Goal: Transaction & Acquisition: Purchase product/service

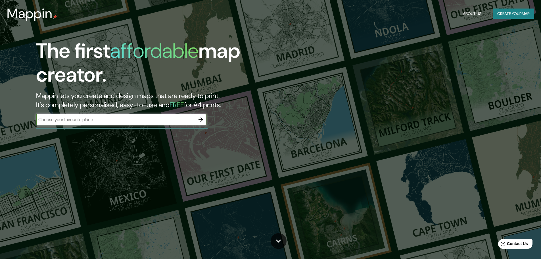
click at [114, 119] on input "text" at bounding box center [115, 119] width 159 height 7
type input "gandia"
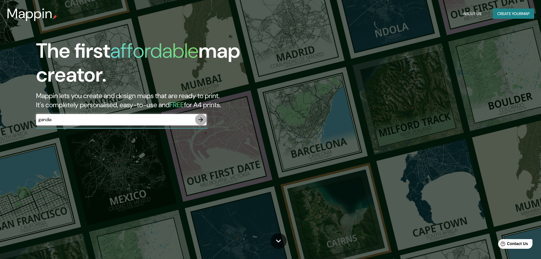
click at [202, 119] on icon "button" at bounding box center [200, 119] width 5 height 5
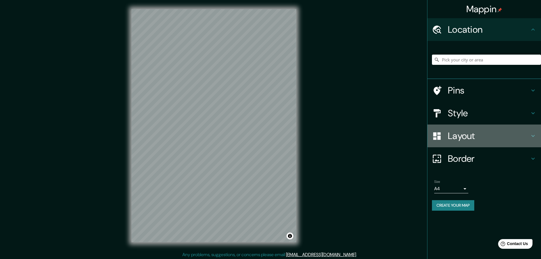
click at [531, 134] on icon at bounding box center [532, 135] width 7 height 7
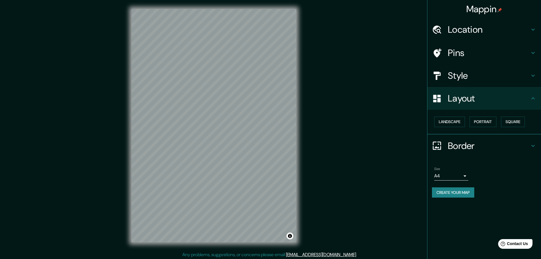
click at [531, 81] on div "Style" at bounding box center [484, 75] width 114 height 23
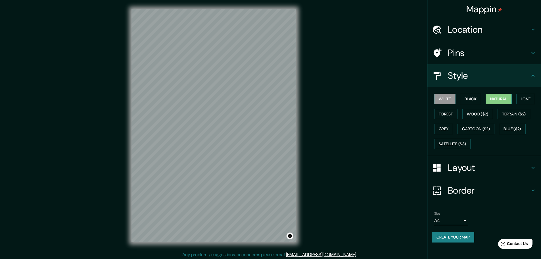
click at [501, 98] on button "Natural" at bounding box center [498, 99] width 26 height 10
click at [455, 110] on button "Forest" at bounding box center [446, 114] width 24 height 10
click at [447, 132] on button "Grey" at bounding box center [443, 128] width 19 height 10
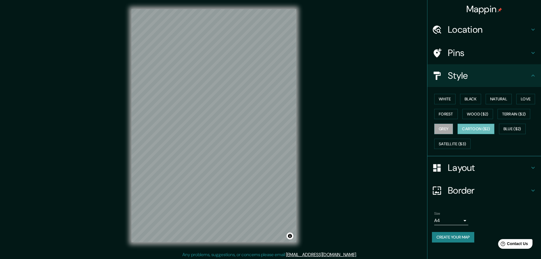
click at [474, 131] on button "Cartoon ($2)" at bounding box center [475, 128] width 37 height 10
click at [515, 128] on button "Blue ($2)" at bounding box center [512, 128] width 27 height 10
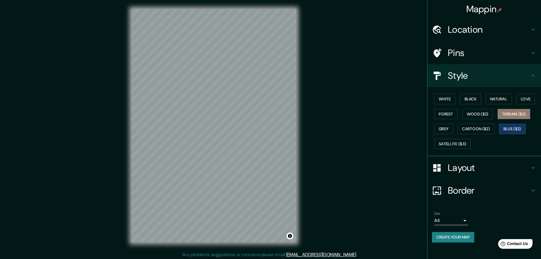
click at [518, 117] on button "Terrain ($2)" at bounding box center [513, 114] width 33 height 10
click at [447, 130] on button "Grey" at bounding box center [443, 128] width 19 height 10
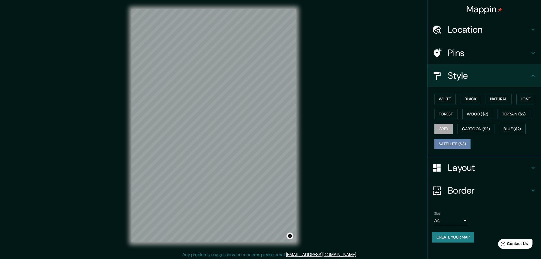
click at [456, 143] on button "Satellite ($3)" at bounding box center [452, 143] width 36 height 10
click at [448, 100] on button "White" at bounding box center [444, 99] width 21 height 10
click at [510, 97] on button "Natural" at bounding box center [498, 99] width 26 height 10
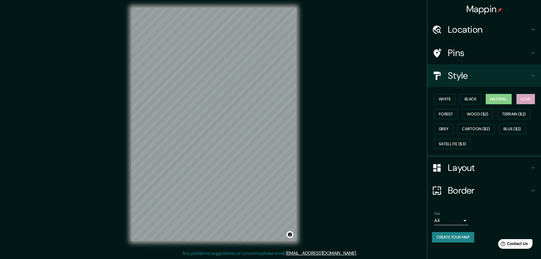
click at [519, 98] on button "Love" at bounding box center [525, 99] width 19 height 10
click at [450, 114] on button "Forest" at bounding box center [446, 114] width 24 height 10
click at [522, 96] on button "Love" at bounding box center [525, 99] width 19 height 10
click at [492, 165] on h4 "Layout" at bounding box center [489, 167] width 82 height 11
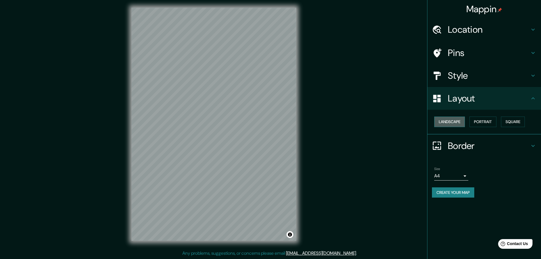
click at [463, 123] on button "Landscape" at bounding box center [449, 121] width 31 height 10
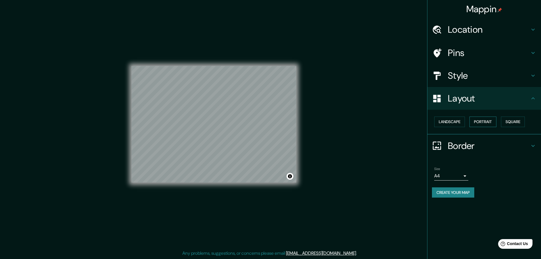
click at [483, 123] on button "Portrait" at bounding box center [482, 121] width 27 height 10
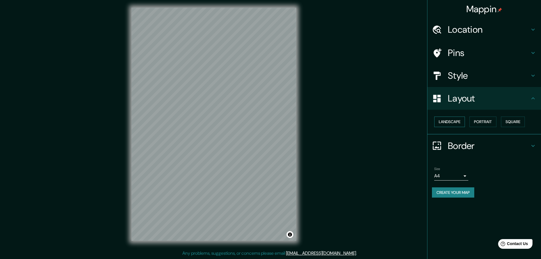
click at [459, 122] on button "Landscape" at bounding box center [449, 121] width 31 height 10
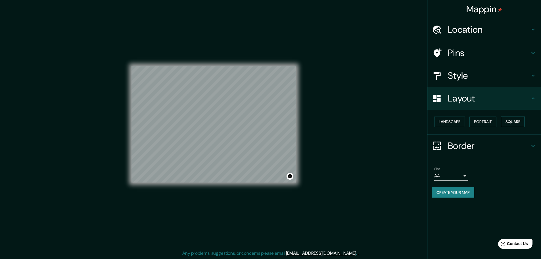
click at [524, 123] on button "Square" at bounding box center [513, 121] width 24 height 10
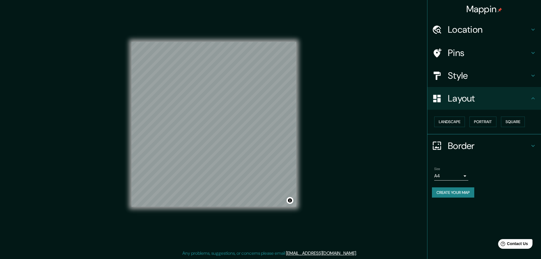
click at [463, 81] on div "Style" at bounding box center [484, 75] width 114 height 23
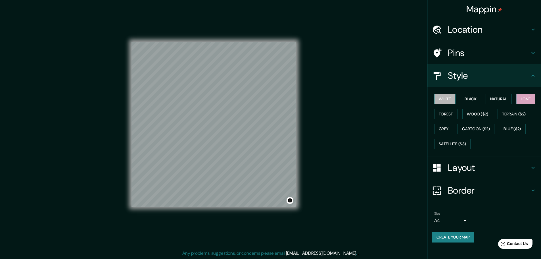
click at [450, 100] on button "White" at bounding box center [444, 99] width 21 height 10
click at [461, 222] on body "Mappin Location Pins Style White Black Natural Love Forest Wood ($2) Terrain ($…" at bounding box center [270, 128] width 541 height 259
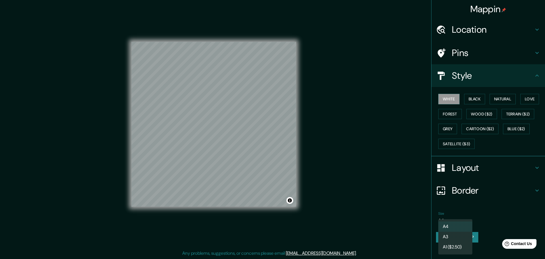
click at [452, 237] on li "A3" at bounding box center [455, 236] width 34 height 10
type input "a4"
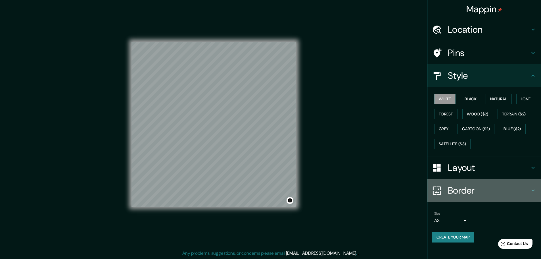
click at [479, 183] on div "Border" at bounding box center [484, 190] width 114 height 23
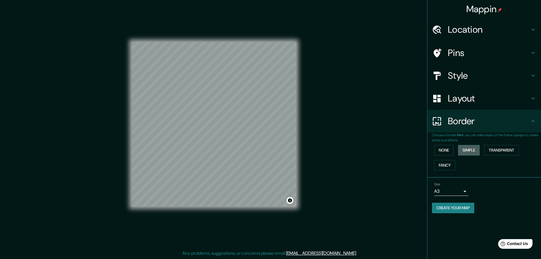
click at [470, 150] on button "Simple" at bounding box center [469, 150] width 22 height 10
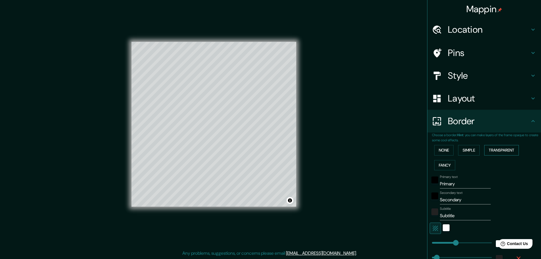
click at [492, 149] on button "Transparent" at bounding box center [501, 150] width 35 height 10
click at [447, 163] on button "Fancy" at bounding box center [444, 165] width 21 height 10
click at [443, 153] on button "None" at bounding box center [443, 150] width 19 height 10
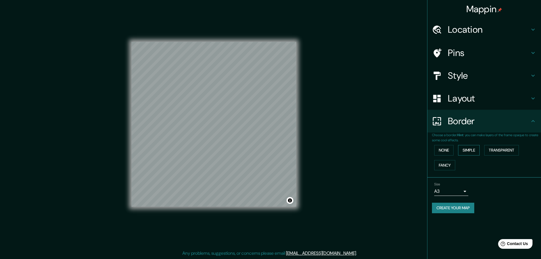
click at [468, 151] on button "Simple" at bounding box center [469, 150] width 22 height 10
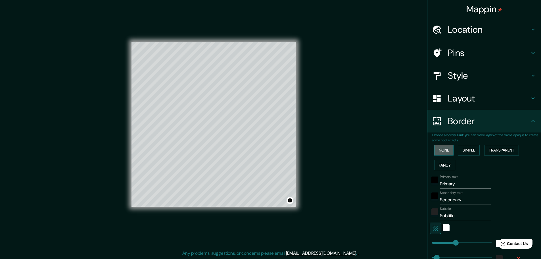
click at [437, 146] on button "None" at bounding box center [443, 150] width 19 height 10
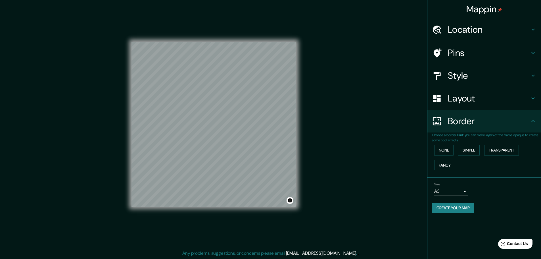
click at [477, 34] on h4 "Location" at bounding box center [489, 29] width 82 height 11
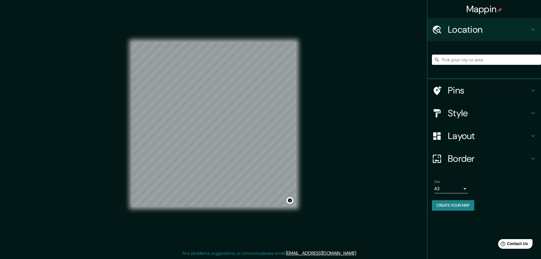
click at [477, 30] on h4 "Location" at bounding box center [489, 29] width 82 height 11
click at [477, 96] on div "Pins" at bounding box center [484, 90] width 114 height 23
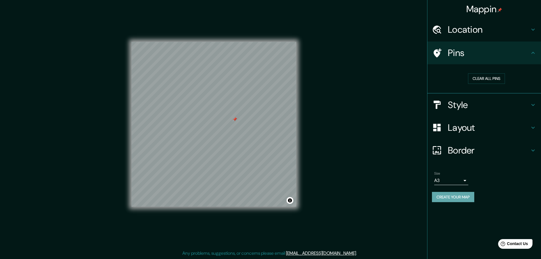
click at [448, 192] on button "Create your map" at bounding box center [453, 197] width 42 height 10
click at [441, 196] on button "Create your map" at bounding box center [453, 197] width 42 height 10
click at [372, 169] on div "Mappin Location Pins Clear all pins Style Layout Border Choose a border. Hint :…" at bounding box center [270, 129] width 541 height 260
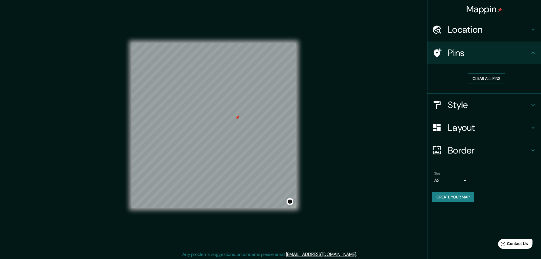
scroll to position [0, 0]
click at [464, 195] on button "Create your map" at bounding box center [453, 197] width 42 height 10
click at [344, 145] on div "Mappin Location Pins Clear all pins Style Layout Border Choose a border. Hint :…" at bounding box center [270, 130] width 541 height 260
click at [349, 157] on div "Mappin Location Pins Clear all pins Style Layout Border Choose a border. Hint :…" at bounding box center [270, 130] width 541 height 260
click at [483, 104] on h4 "Style" at bounding box center [489, 104] width 82 height 11
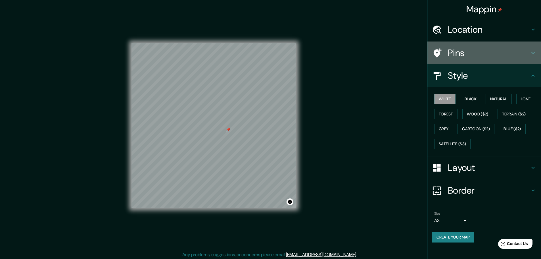
click at [475, 52] on h4 "Pins" at bounding box center [489, 52] width 82 height 11
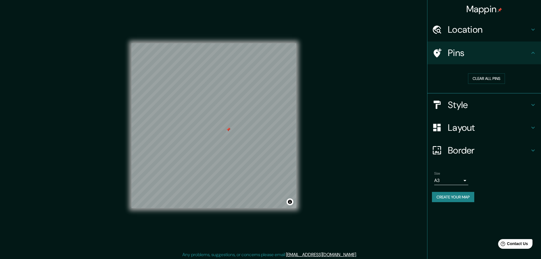
click at [475, 52] on h4 "Pins" at bounding box center [489, 52] width 82 height 11
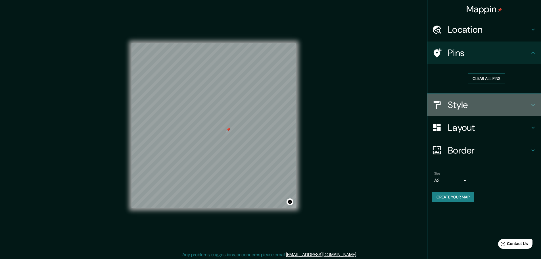
click at [467, 100] on h4 "Style" at bounding box center [489, 104] width 82 height 11
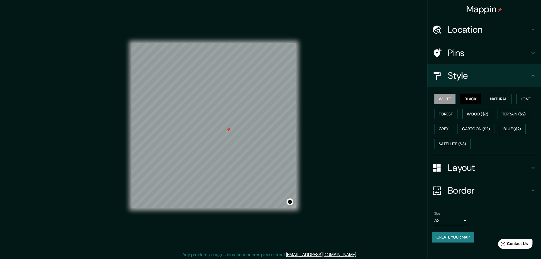
click at [472, 97] on button "Black" at bounding box center [470, 99] width 21 height 10
click at [494, 98] on button "Natural" at bounding box center [498, 99] width 26 height 10
click at [534, 100] on button "Love" at bounding box center [525, 99] width 19 height 10
click at [454, 100] on button "White" at bounding box center [444, 99] width 21 height 10
click at [449, 109] on button "Forest" at bounding box center [446, 114] width 24 height 10
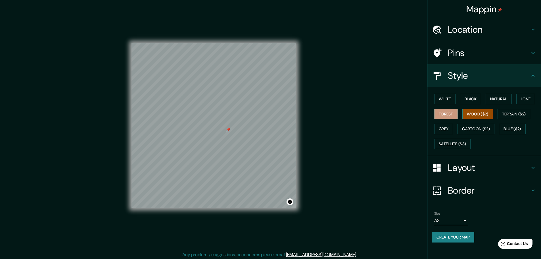
click at [474, 118] on button "Wood ($2)" at bounding box center [477, 114] width 31 height 10
click at [512, 113] on button "Terrain ($2)" at bounding box center [513, 114] width 33 height 10
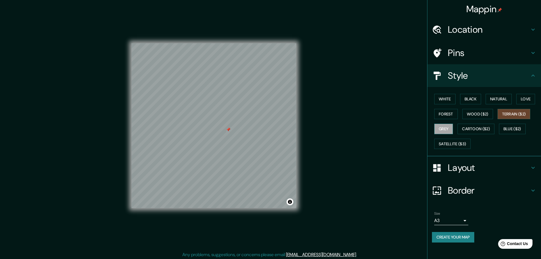
click at [445, 126] on button "Grey" at bounding box center [443, 128] width 19 height 10
click at [473, 131] on button "Cartoon ($2)" at bounding box center [475, 128] width 37 height 10
click at [442, 105] on div "White Black Natural Love Forest Wood ($2) Terrain ($2) Grey Cartoon ($2) Blue (…" at bounding box center [486, 121] width 109 height 60
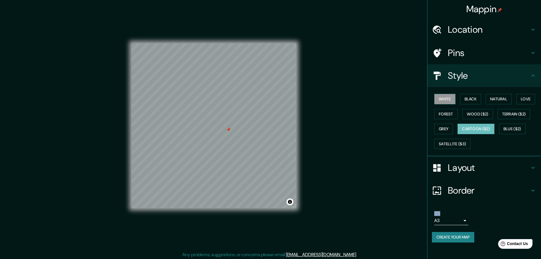
click at [443, 104] on div "White Black Natural Love Forest Wood ($2) Terrain ($2) Grey Cartoon ($2) Blue (…" at bounding box center [486, 121] width 109 height 60
click at [441, 100] on button "White" at bounding box center [444, 99] width 21 height 10
click at [479, 24] on h4 "Location" at bounding box center [489, 29] width 82 height 11
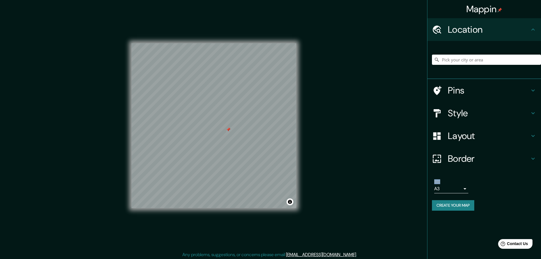
click at [479, 24] on h4 "Location" at bounding box center [489, 29] width 82 height 11
click at [480, 146] on div "Layout" at bounding box center [484, 135] width 114 height 23
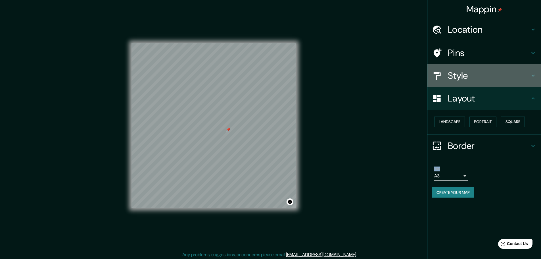
click at [478, 75] on h4 "Style" at bounding box center [489, 75] width 82 height 11
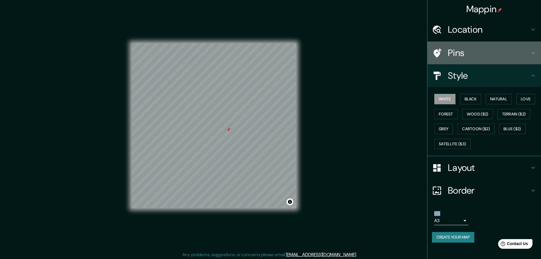
click at [467, 53] on h4 "Pins" at bounding box center [489, 52] width 82 height 11
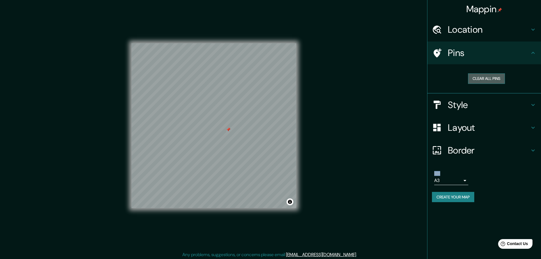
click at [485, 79] on button "Clear all pins" at bounding box center [486, 78] width 37 height 10
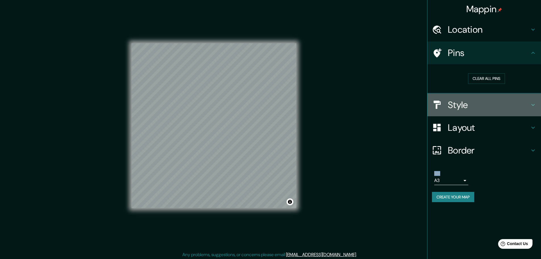
click at [487, 108] on h4 "Style" at bounding box center [489, 104] width 82 height 11
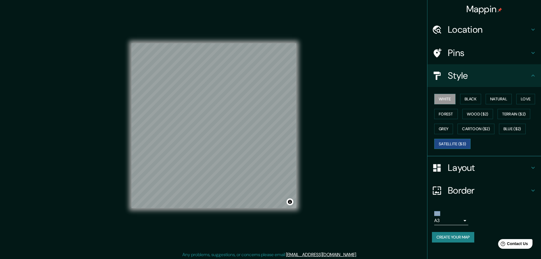
click at [449, 138] on button "Satellite ($3)" at bounding box center [452, 143] width 36 height 10
click at [486, 131] on button "Cartoon ($2)" at bounding box center [475, 128] width 37 height 10
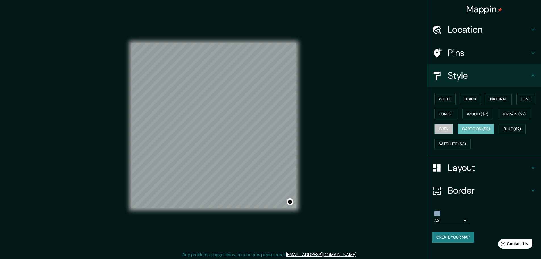
click at [451, 129] on button "Grey" at bounding box center [443, 128] width 19 height 10
click at [516, 114] on button "Terrain ($2)" at bounding box center [513, 114] width 33 height 10
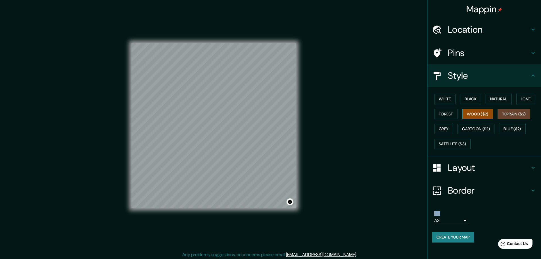
click at [475, 113] on button "Wood ($2)" at bounding box center [477, 114] width 31 height 10
click at [455, 112] on button "Forest" at bounding box center [446, 114] width 24 height 10
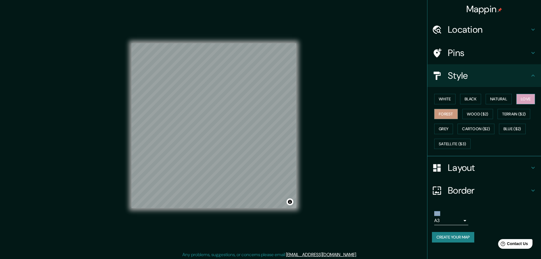
click at [526, 102] on button "Love" at bounding box center [525, 99] width 19 height 10
click at [499, 100] on button "Natural" at bounding box center [498, 99] width 26 height 10
click at [478, 101] on button "Black" at bounding box center [470, 99] width 21 height 10
click at [448, 100] on button "White" at bounding box center [444, 99] width 21 height 10
click at [472, 96] on button "Black" at bounding box center [470, 99] width 21 height 10
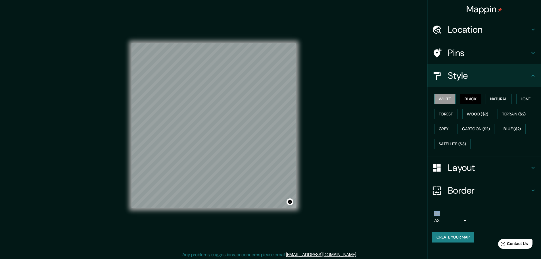
click at [436, 98] on button "White" at bounding box center [444, 99] width 21 height 10
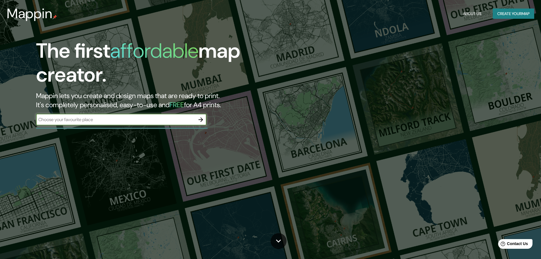
click at [92, 120] on input "text" at bounding box center [115, 119] width 159 height 7
type input "gandia"
click at [200, 119] on icon "button" at bounding box center [200, 119] width 7 height 7
